Goal: Obtain resource: Obtain resource

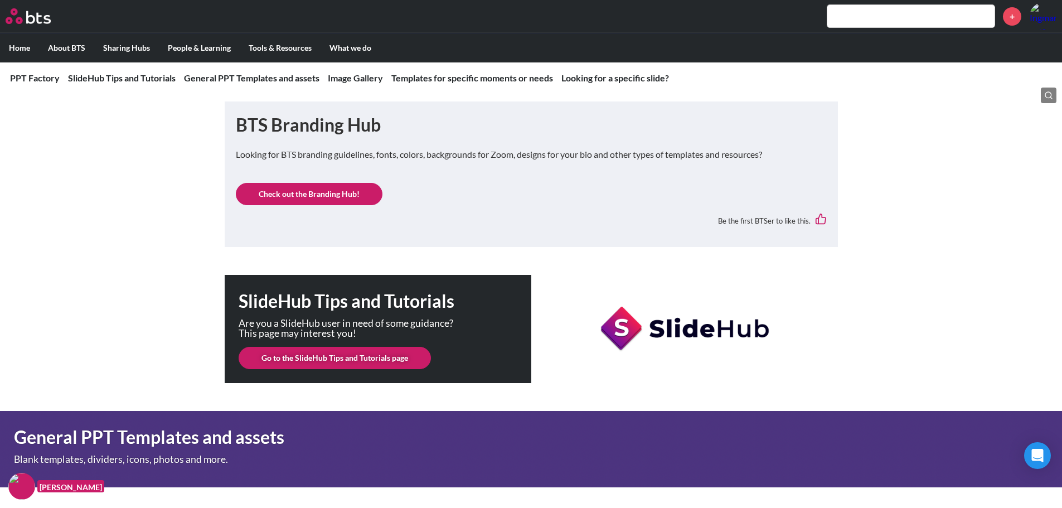
scroll to position [167, 0]
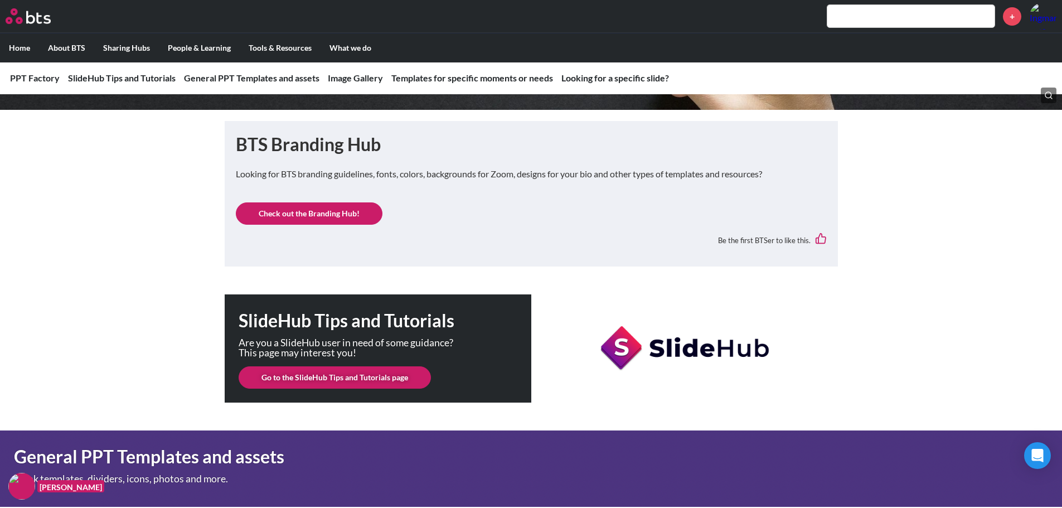
click at [314, 213] on link "Check out the Branding Hub!" at bounding box center [309, 213] width 147 height 22
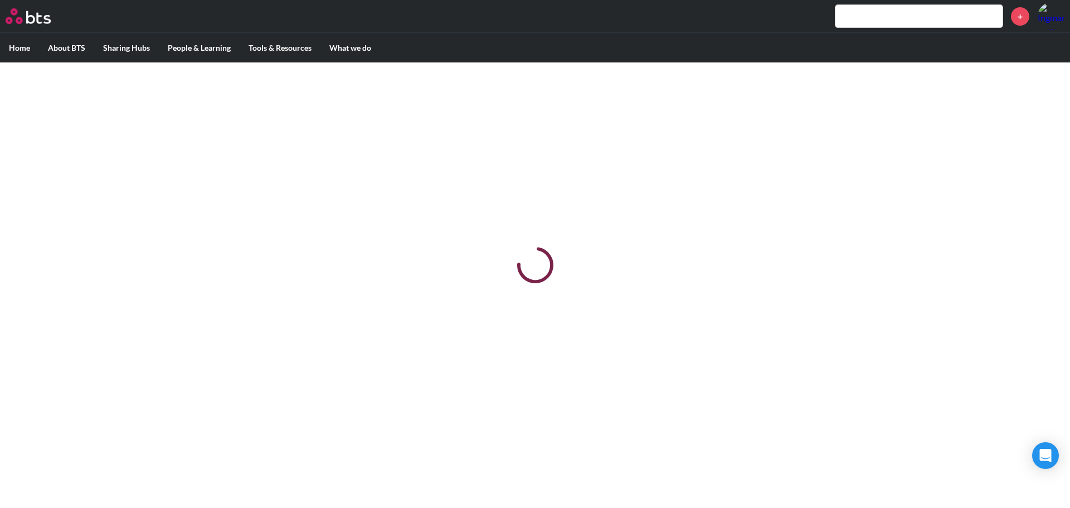
drag, startPoint x: 400, startPoint y: 267, endPoint x: 392, endPoint y: 260, distance: 10.3
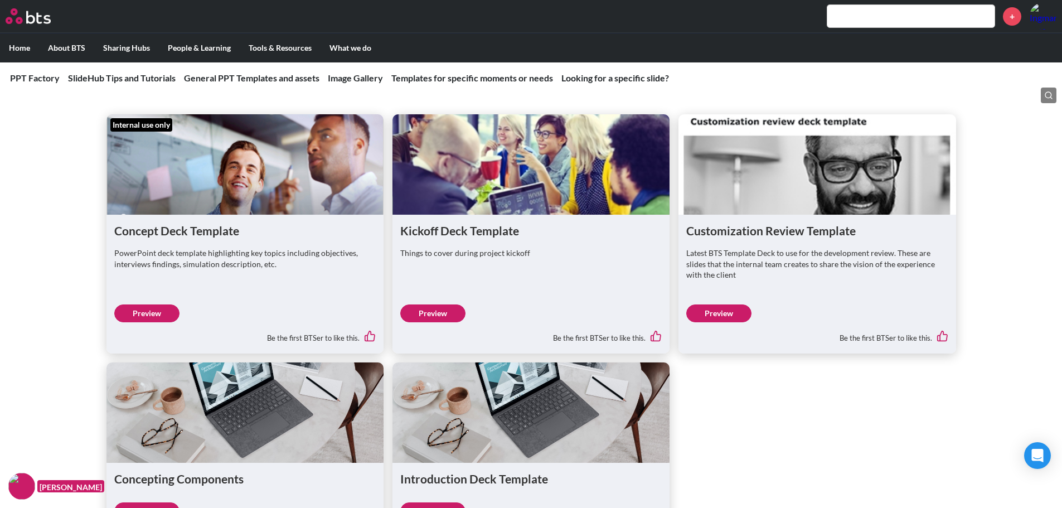
scroll to position [3555, 0]
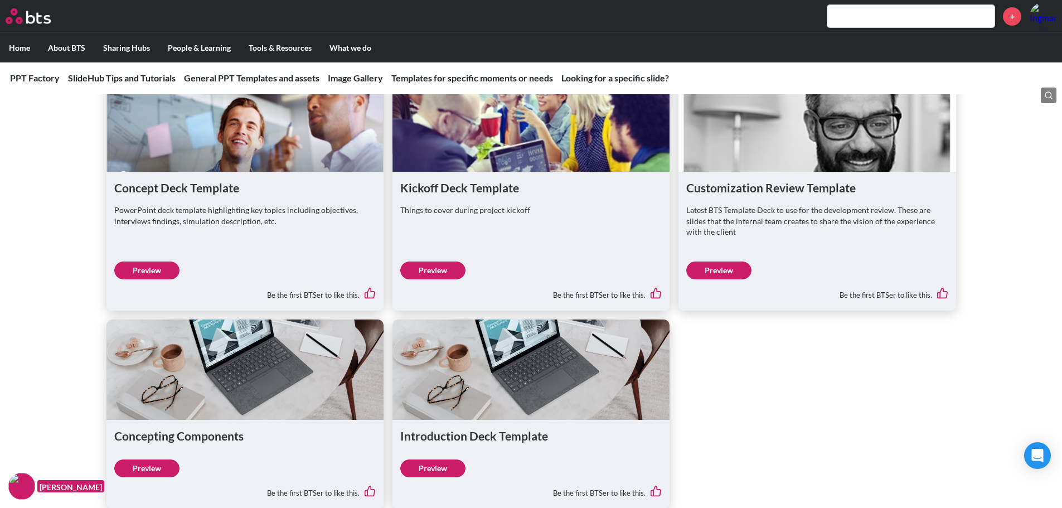
click at [827, 343] on ul "Internal use only Concept Deck Template PowerPoint deck template highlighting k…" at bounding box center [531, 289] width 850 height 437
click at [845, 354] on ul "Internal use only Concept Deck Template PowerPoint deck template highlighting k…" at bounding box center [531, 289] width 850 height 437
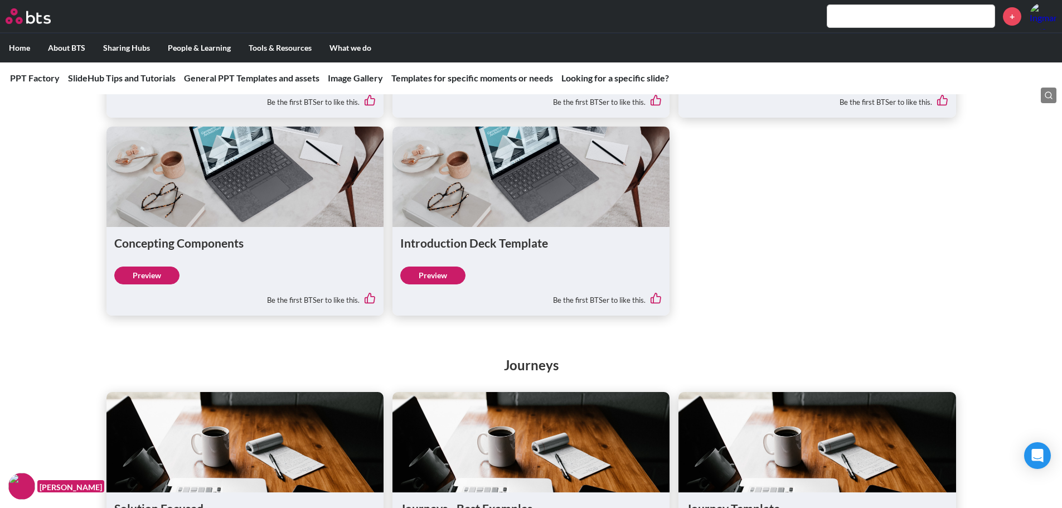
scroll to position [3778, 0]
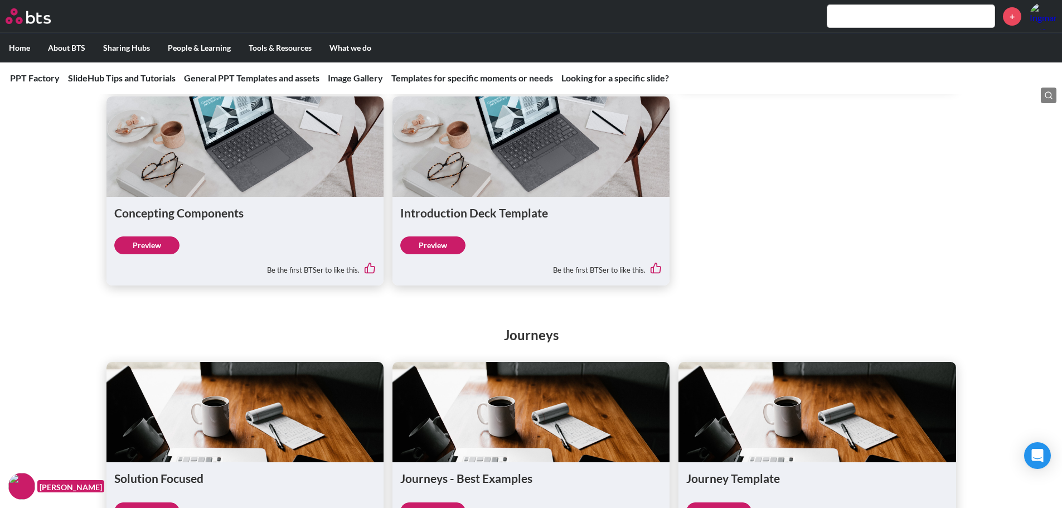
click at [843, 232] on ul "Internal use only Concept Deck Template PowerPoint deck template highlighting k…" at bounding box center [531, 66] width 850 height 437
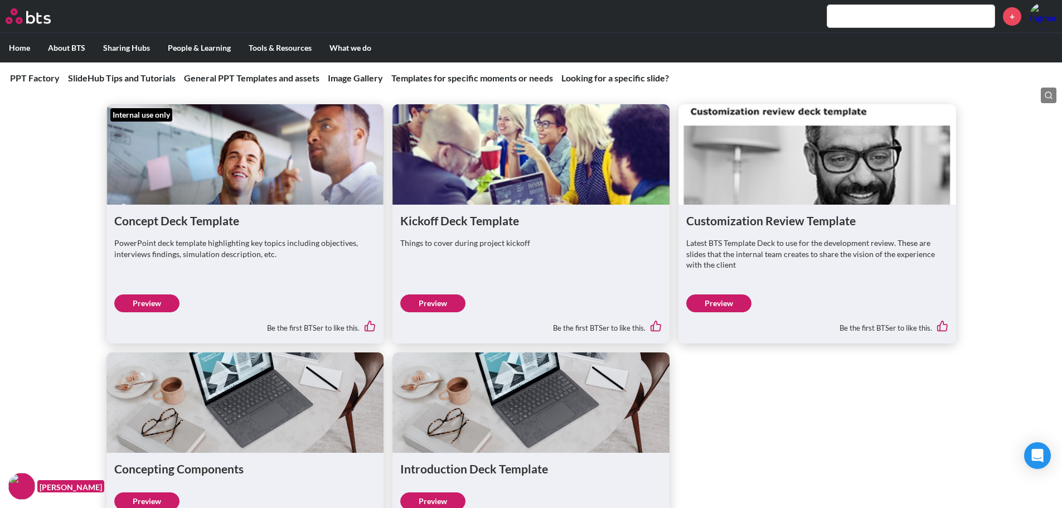
scroll to position [2314, 0]
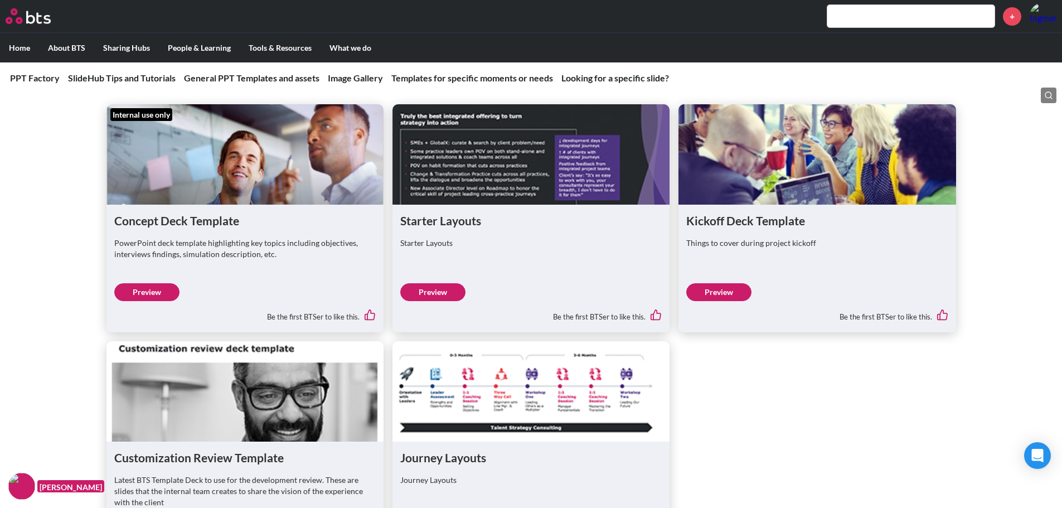
click at [164, 290] on link "Preview" at bounding box center [146, 292] width 65 height 18
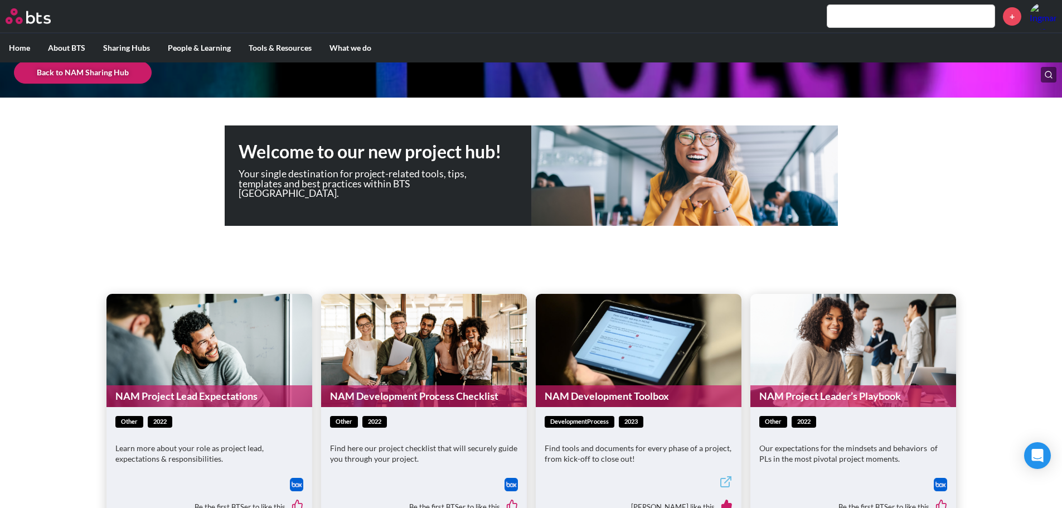
scroll to position [223, 0]
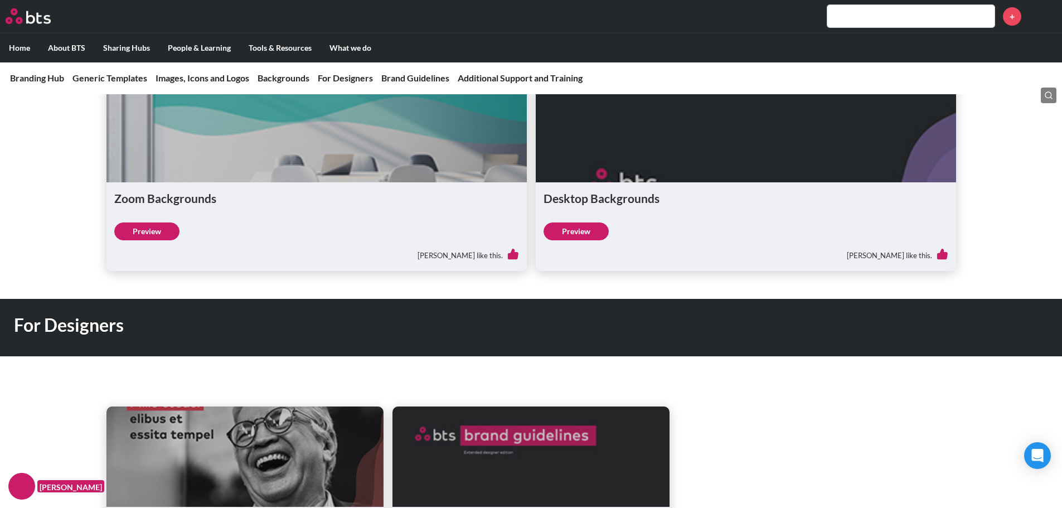
scroll to position [1394, 0]
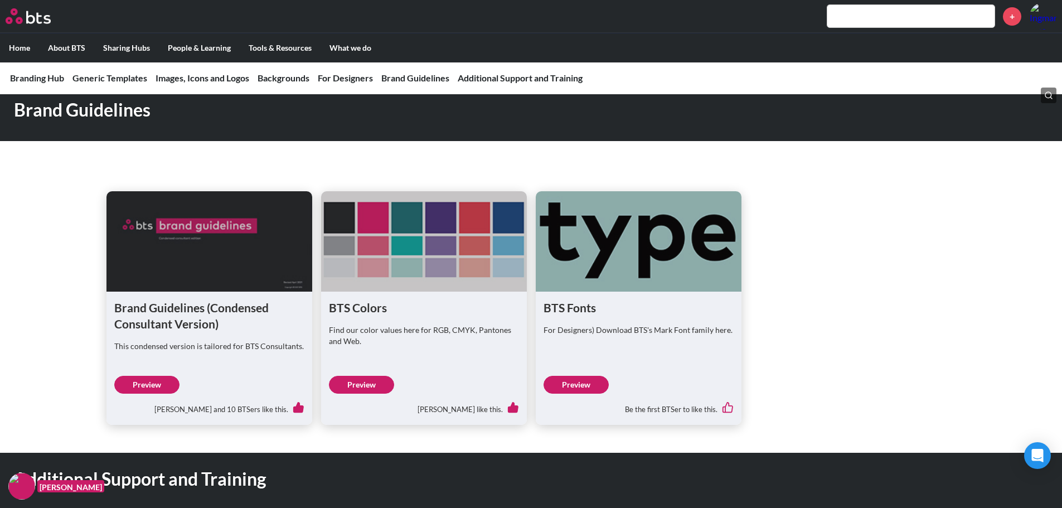
click at [68, 289] on div "Brand Guidelines (Condensed Consultant Version) This condensed version is tailo…" at bounding box center [531, 288] width 1062 height 274
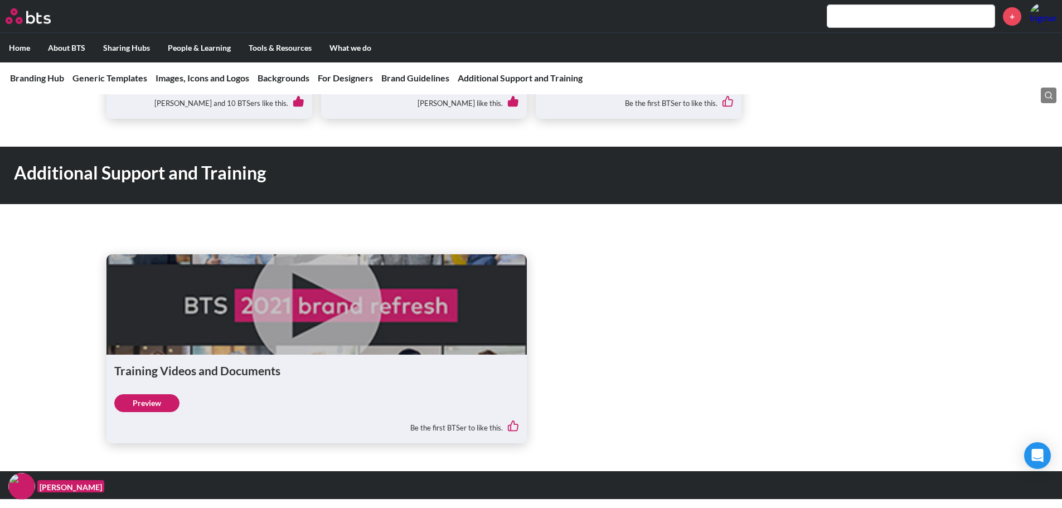
scroll to position [2091, 0]
